Goal: Find specific page/section: Find specific page/section

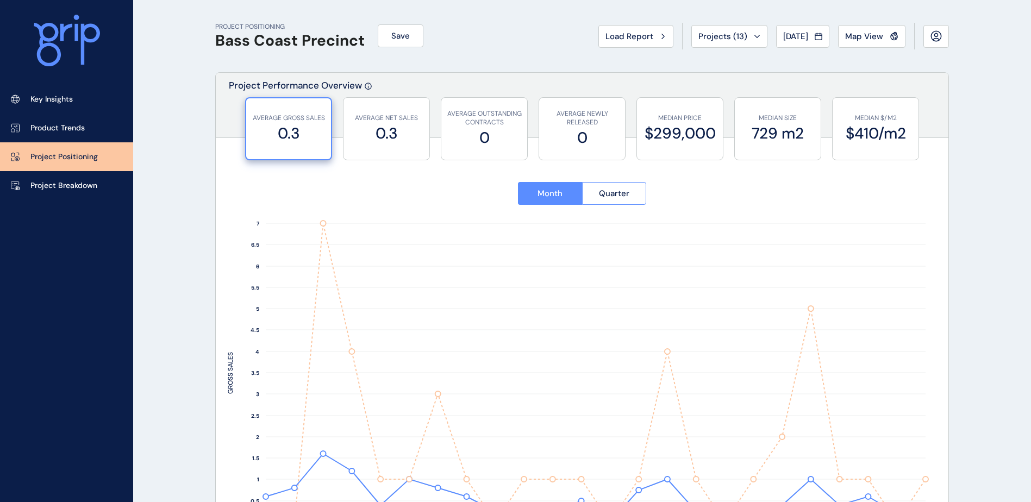
scroll to position [814, 0]
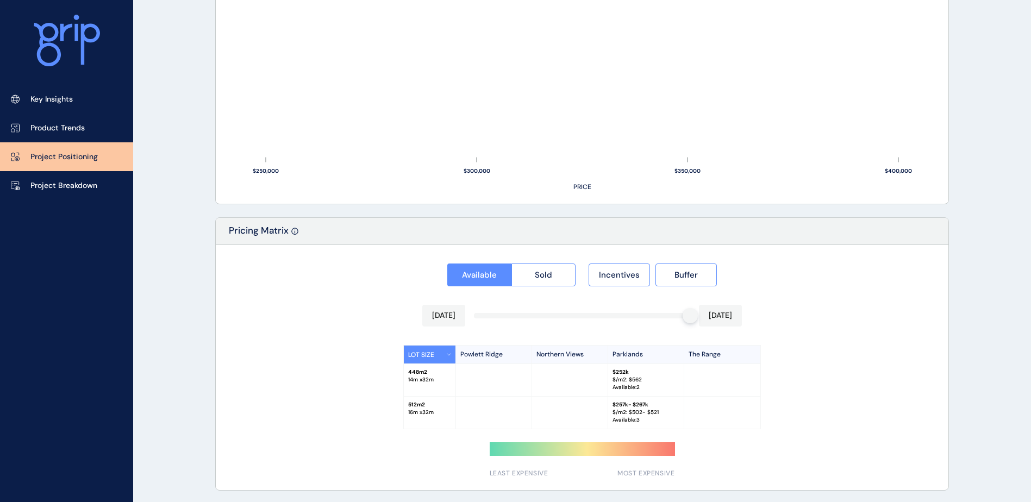
click at [71, 38] on icon at bounding box center [67, 41] width 66 height 52
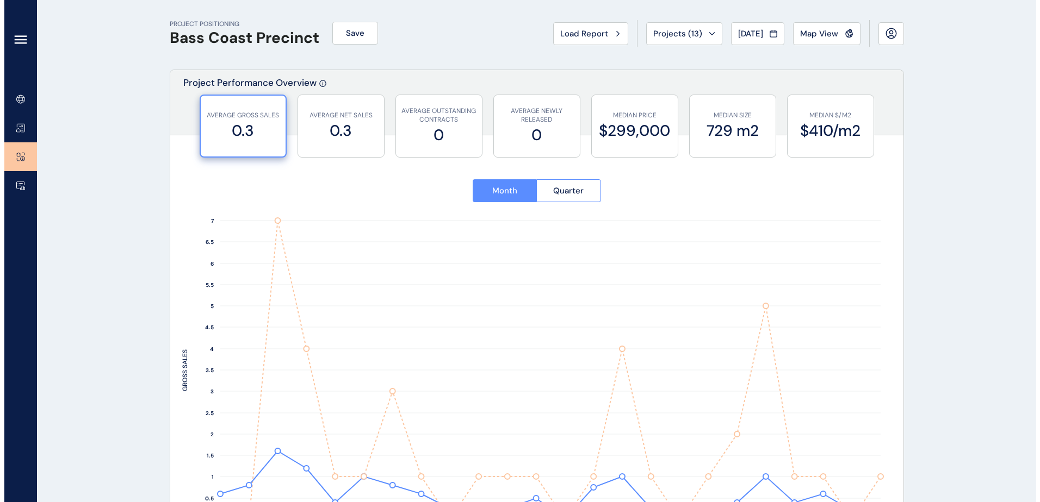
scroll to position [0, 0]
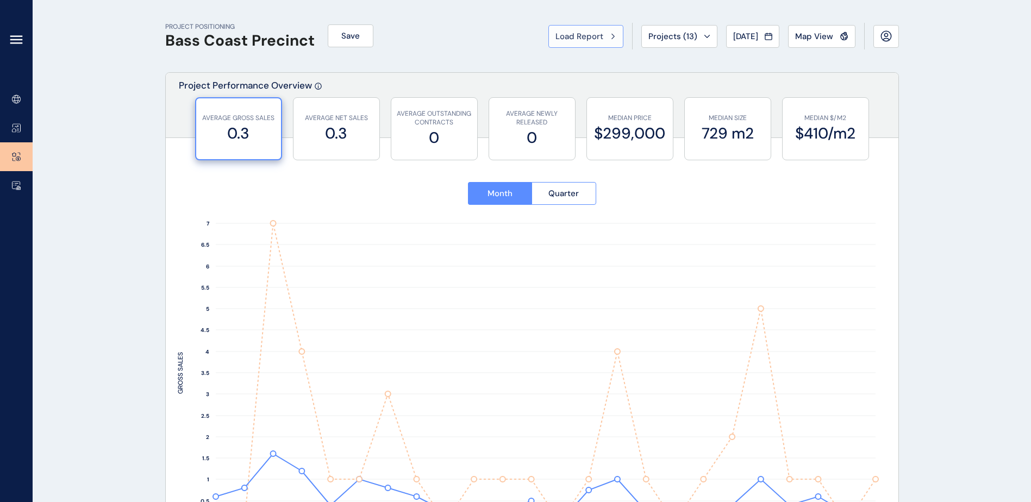
click at [580, 36] on span "Load Report" at bounding box center [580, 36] width 48 height 11
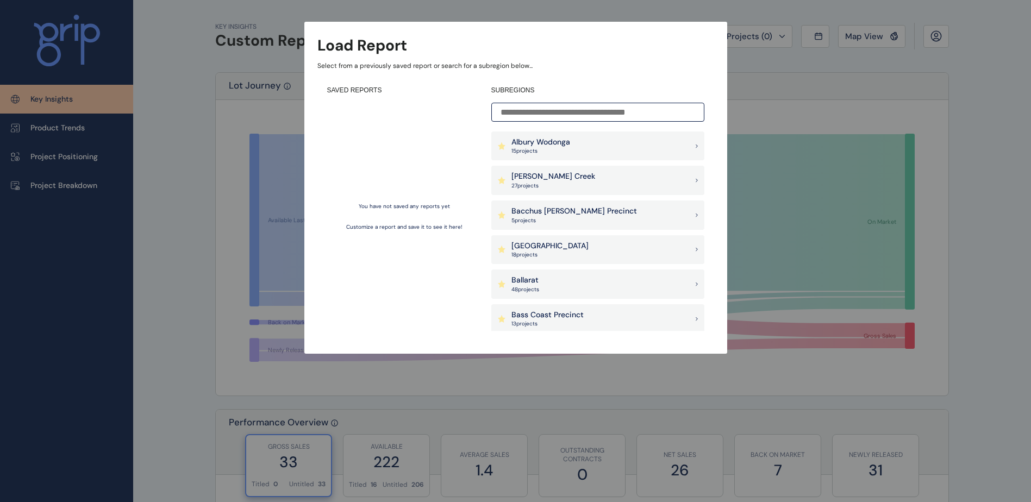
click at [521, 119] on input at bounding box center [598, 112] width 213 height 19
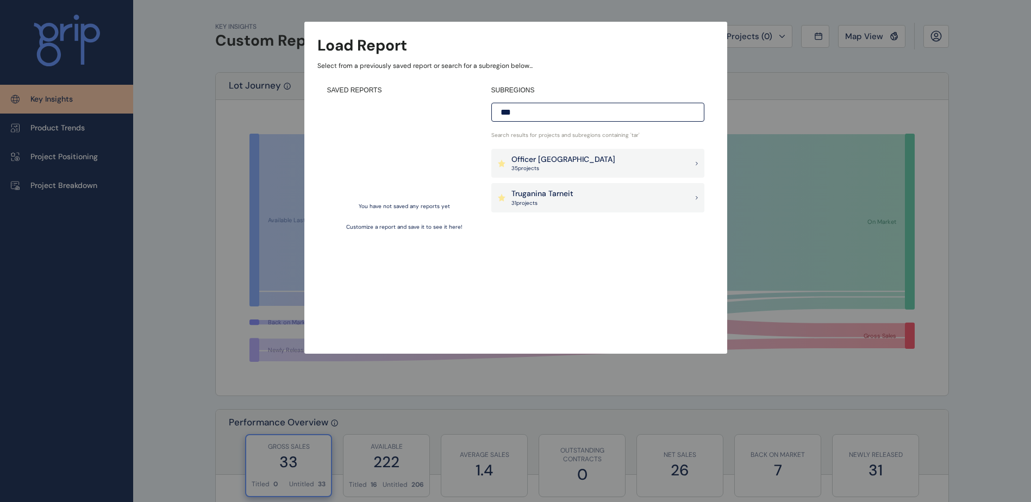
type input "***"
click at [575, 203] on div "Truganina Tarneit 31 project s" at bounding box center [598, 197] width 213 height 29
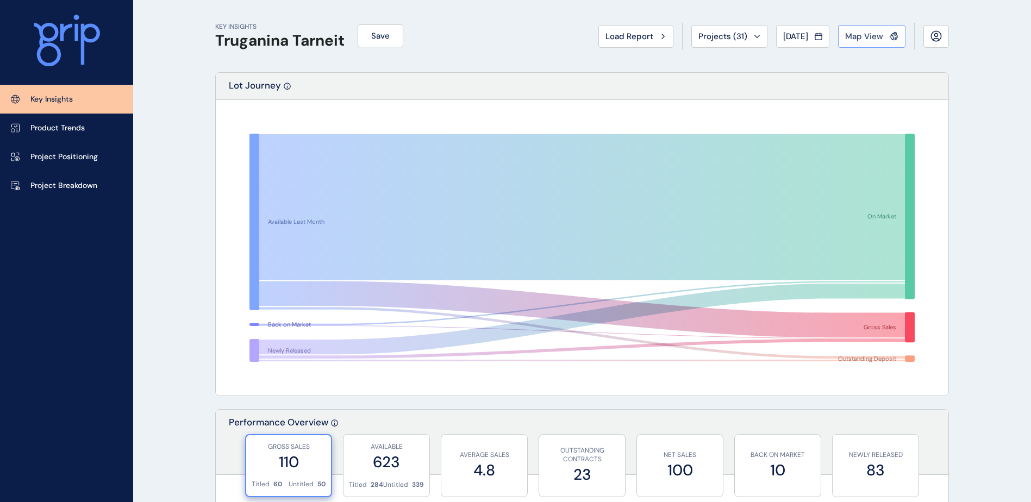
click at [862, 30] on button "Map View" at bounding box center [871, 36] width 67 height 23
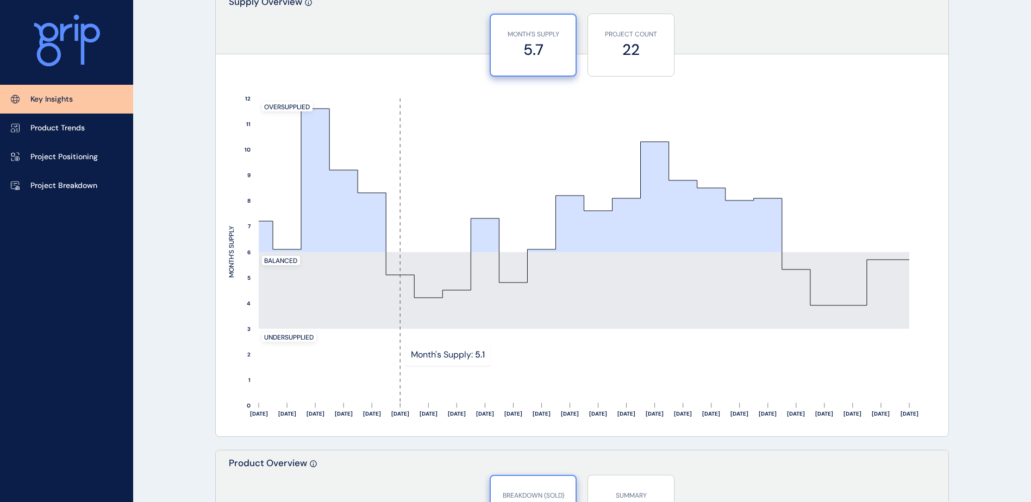
scroll to position [870, 0]
